Goal: Task Accomplishment & Management: Manage account settings

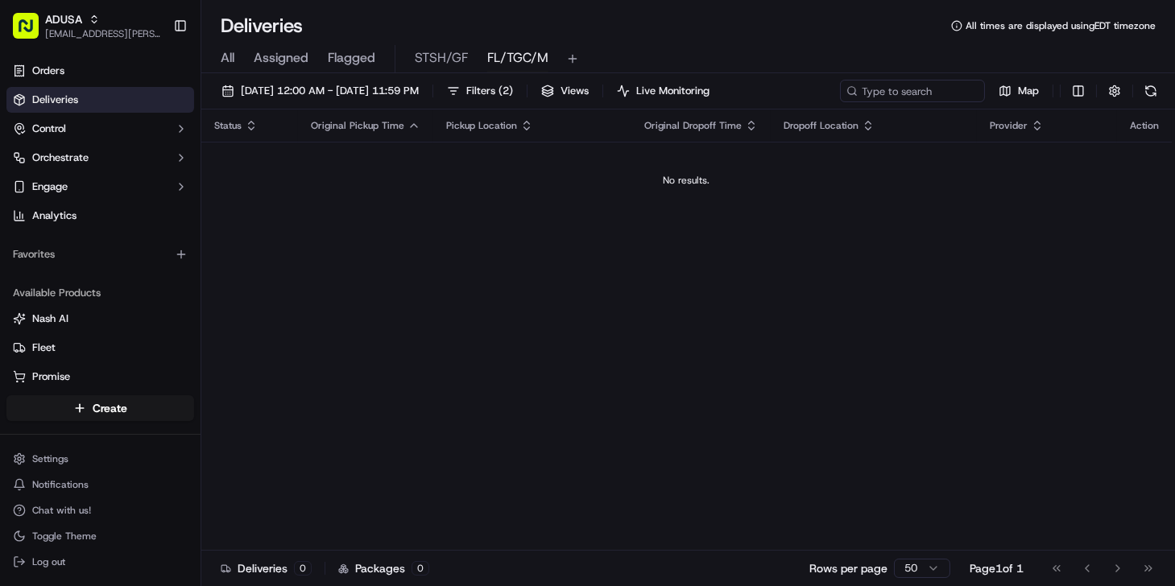
drag, startPoint x: 419, startPoint y: 539, endPoint x: 416, endPoint y: 508, distance: 31.5
click at [419, 535] on div "Status Original Pickup Time Pickup Location Original Dropoff Time Dropoff Locat…" at bounding box center [686, 329] width 970 height 441
click at [513, 96] on span "Filters ( 2 )" at bounding box center [489, 91] width 47 height 14
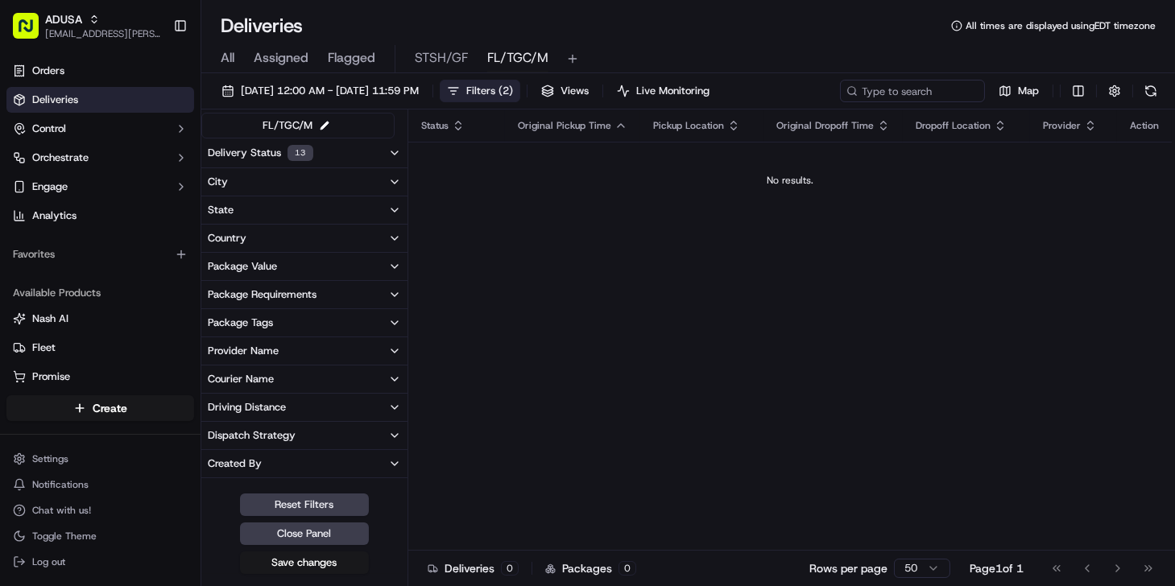
click at [324, 153] on button "Delivery Status 13" at bounding box center [304, 152] width 206 height 29
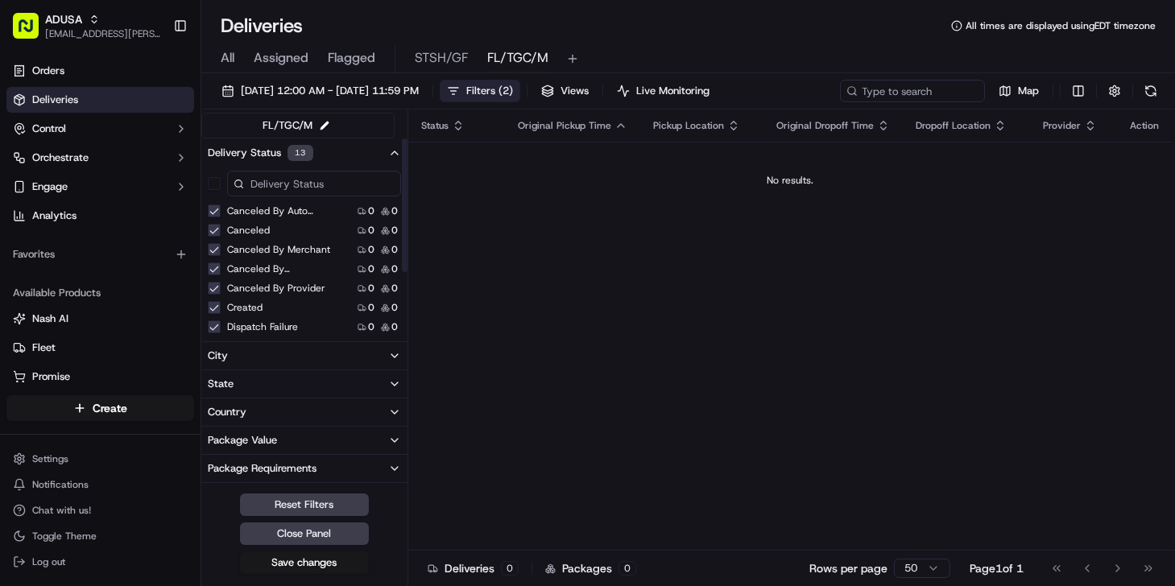
click at [386, 151] on button "Delivery Status 13" at bounding box center [304, 152] width 206 height 29
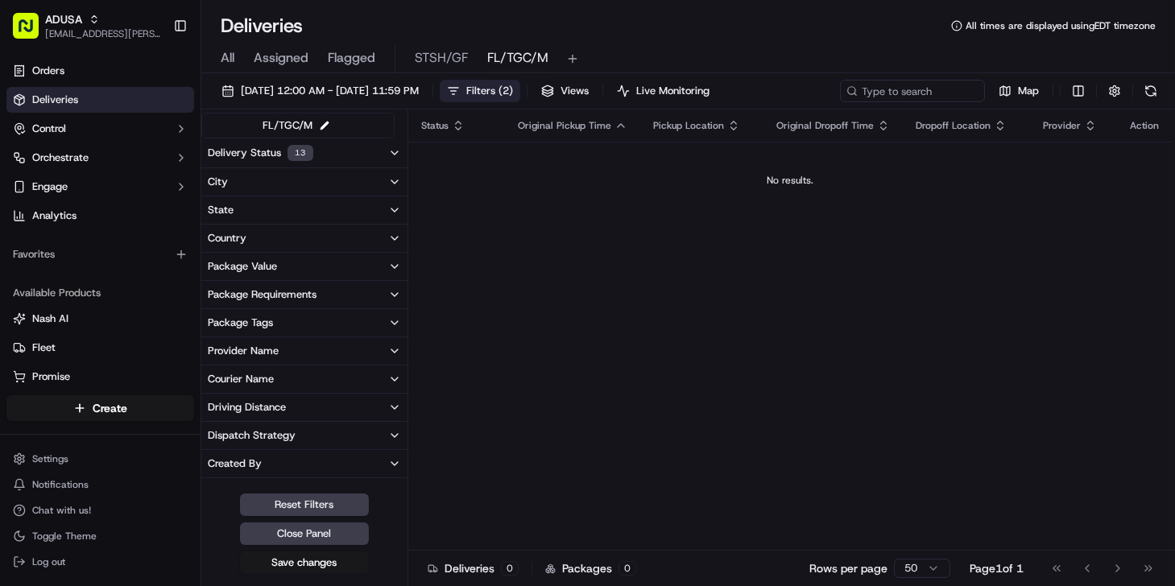
click at [513, 93] on span "Filters ( 2 )" at bounding box center [489, 91] width 47 height 14
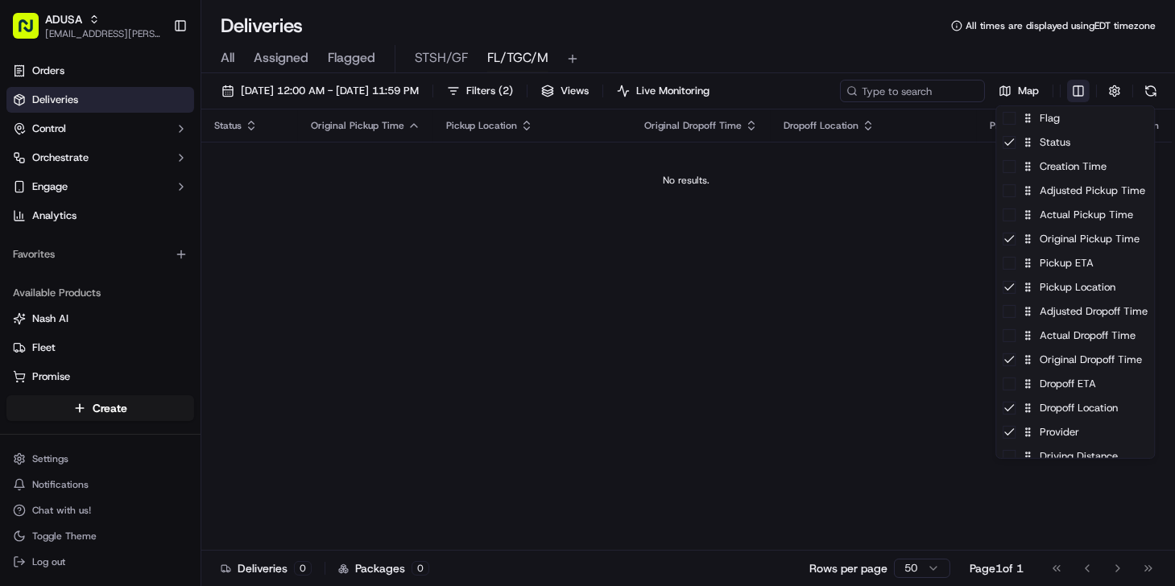
click at [1079, 89] on html "ADUSA [EMAIL_ADDRESS][PERSON_NAME][DOMAIN_NAME] Toggle Sidebar Orders Deliverie…" at bounding box center [587, 293] width 1175 height 586
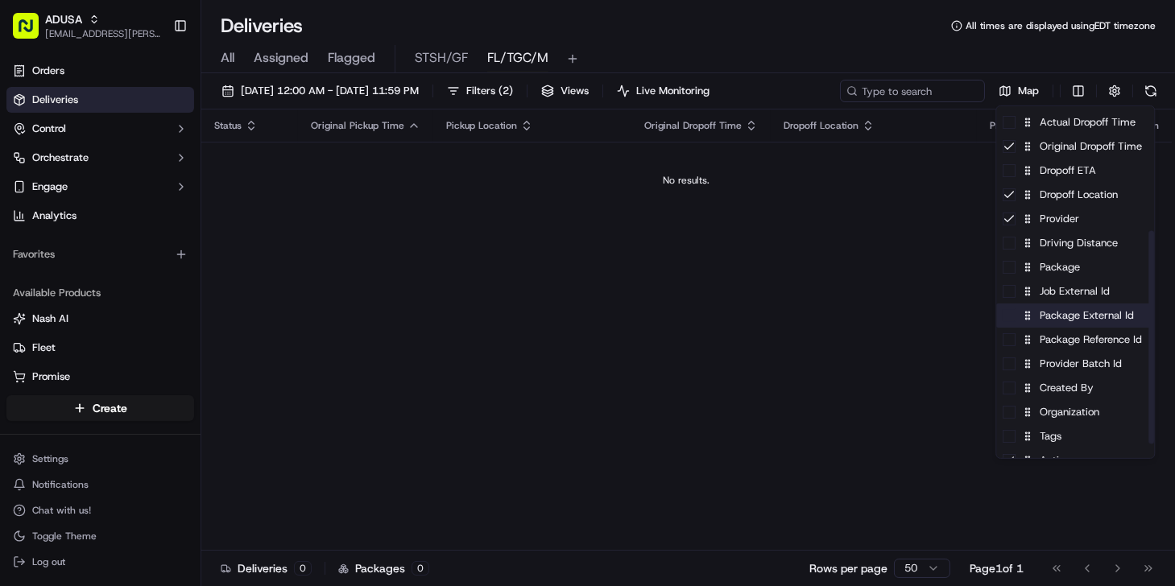
scroll to position [219, 0]
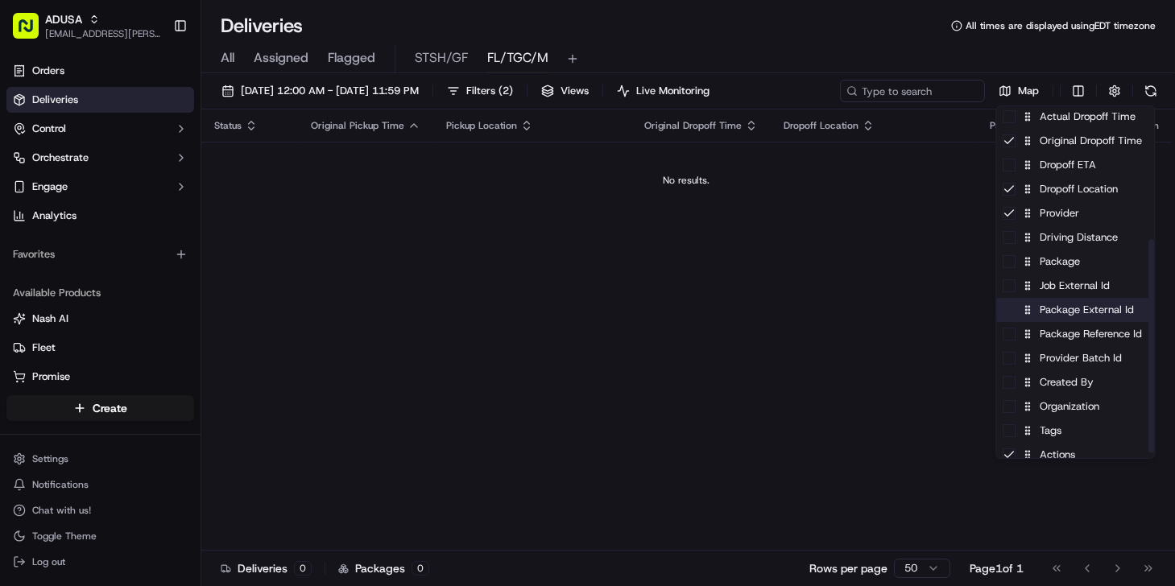
click at [1093, 315] on div "Package External Id" at bounding box center [1075, 310] width 158 height 24
